Goal: Check status: Check status

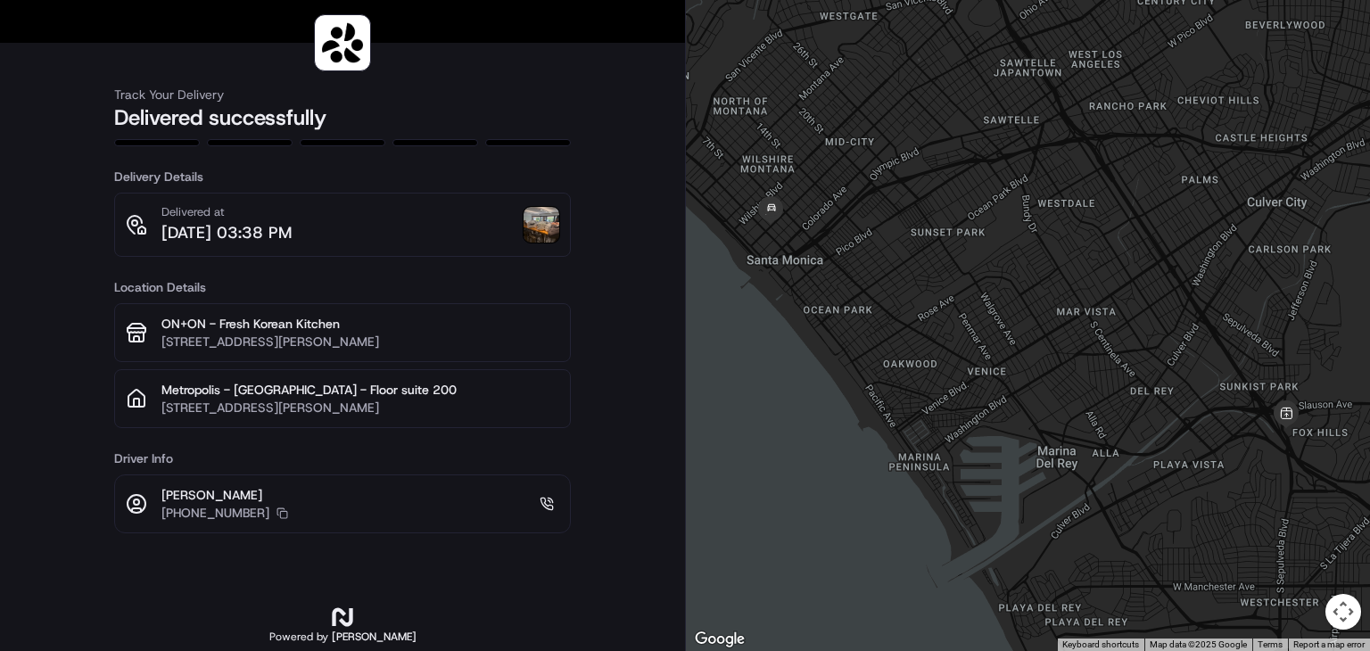
click at [535, 234] on img at bounding box center [542, 225] width 36 height 36
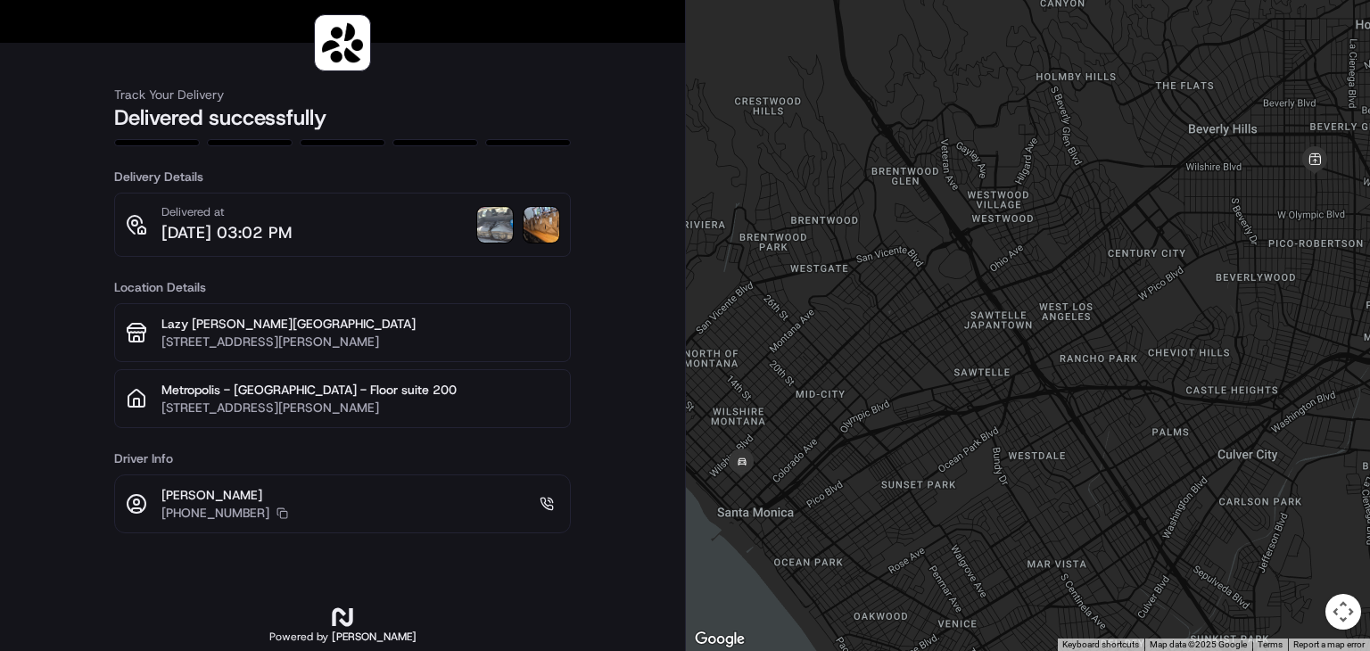
click at [499, 226] on img at bounding box center [495, 225] width 36 height 36
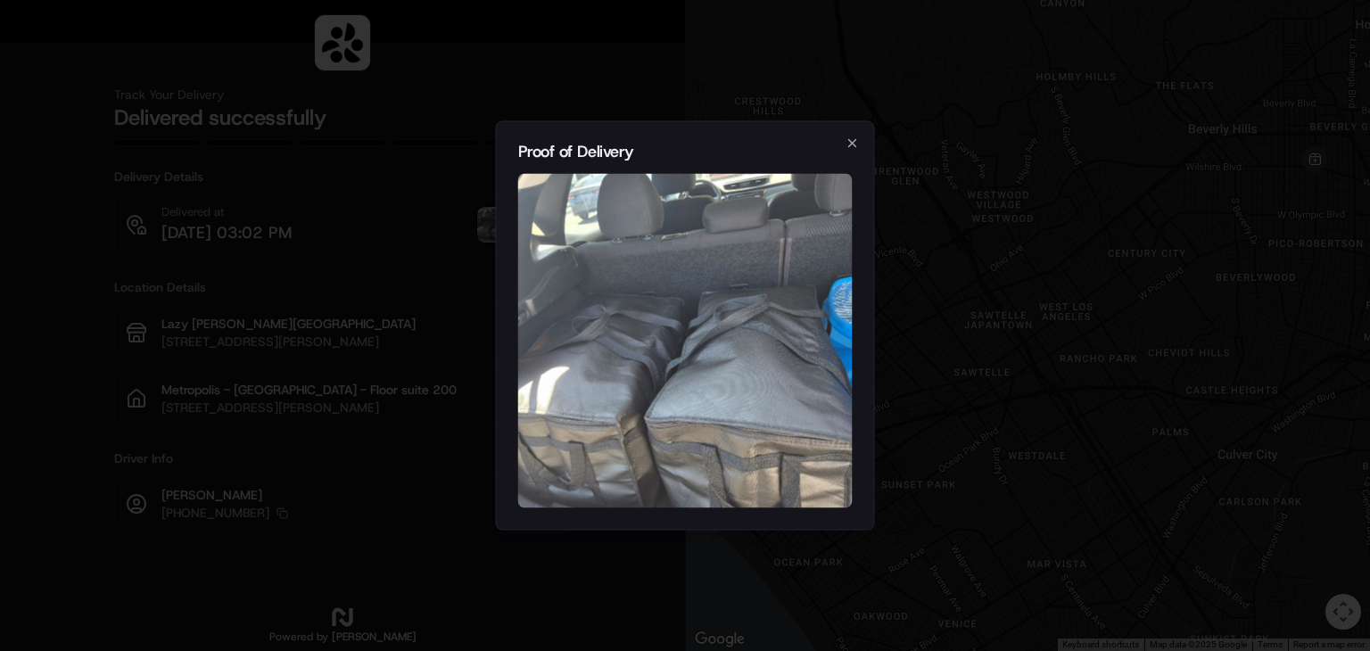
click at [853, 150] on div "Proof of Delivery Close" at bounding box center [685, 325] width 379 height 409
click at [846, 145] on icon "button" at bounding box center [853, 143] width 14 height 14
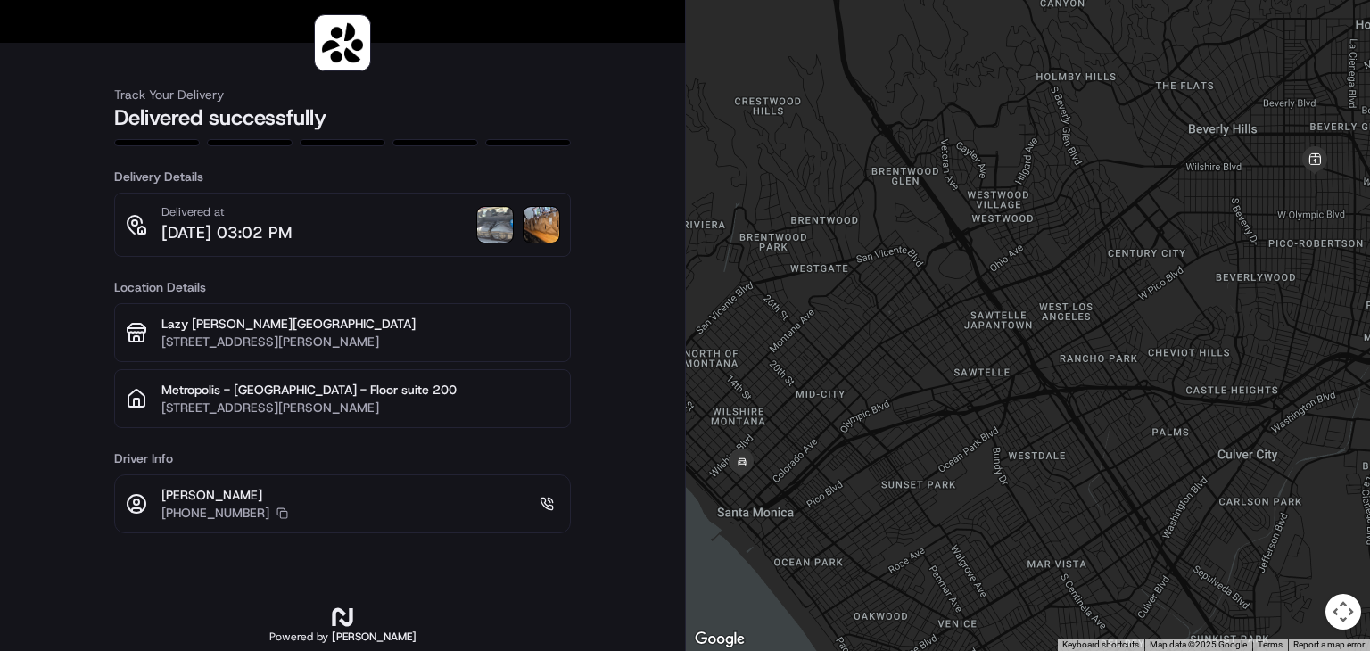
click at [546, 229] on img at bounding box center [542, 225] width 36 height 36
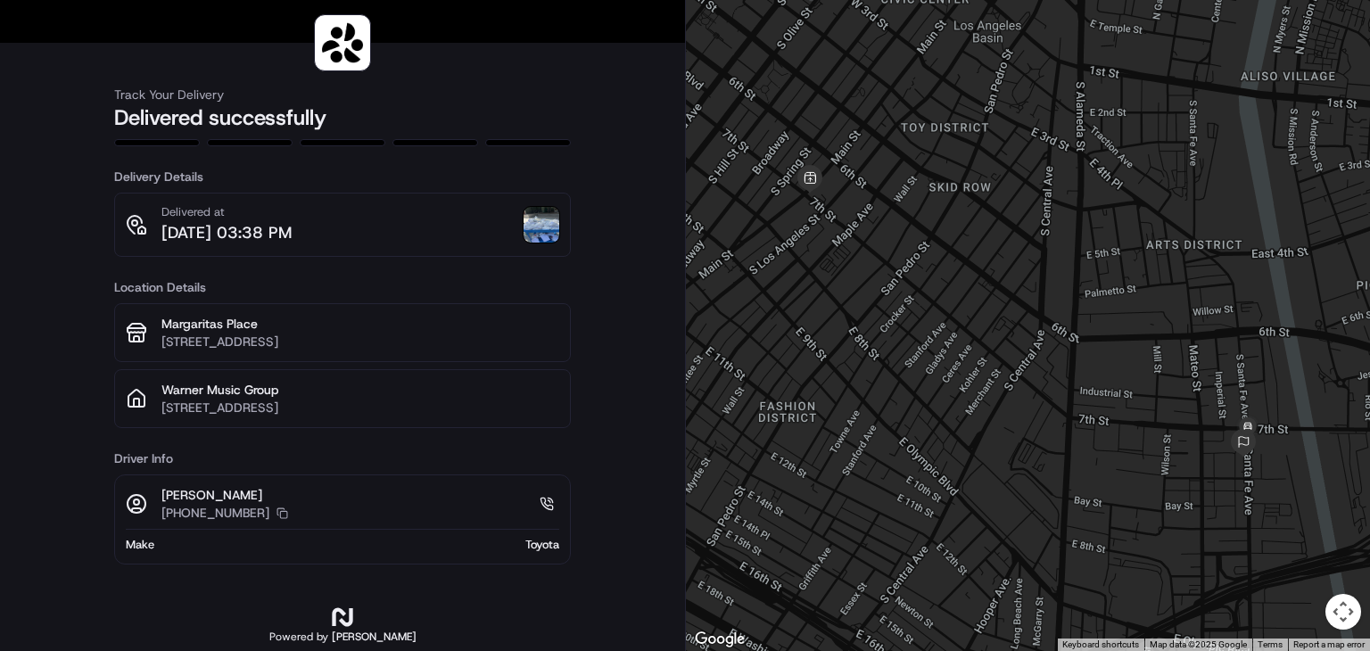
click at [538, 237] on img at bounding box center [542, 225] width 36 height 36
